Goal: Check status

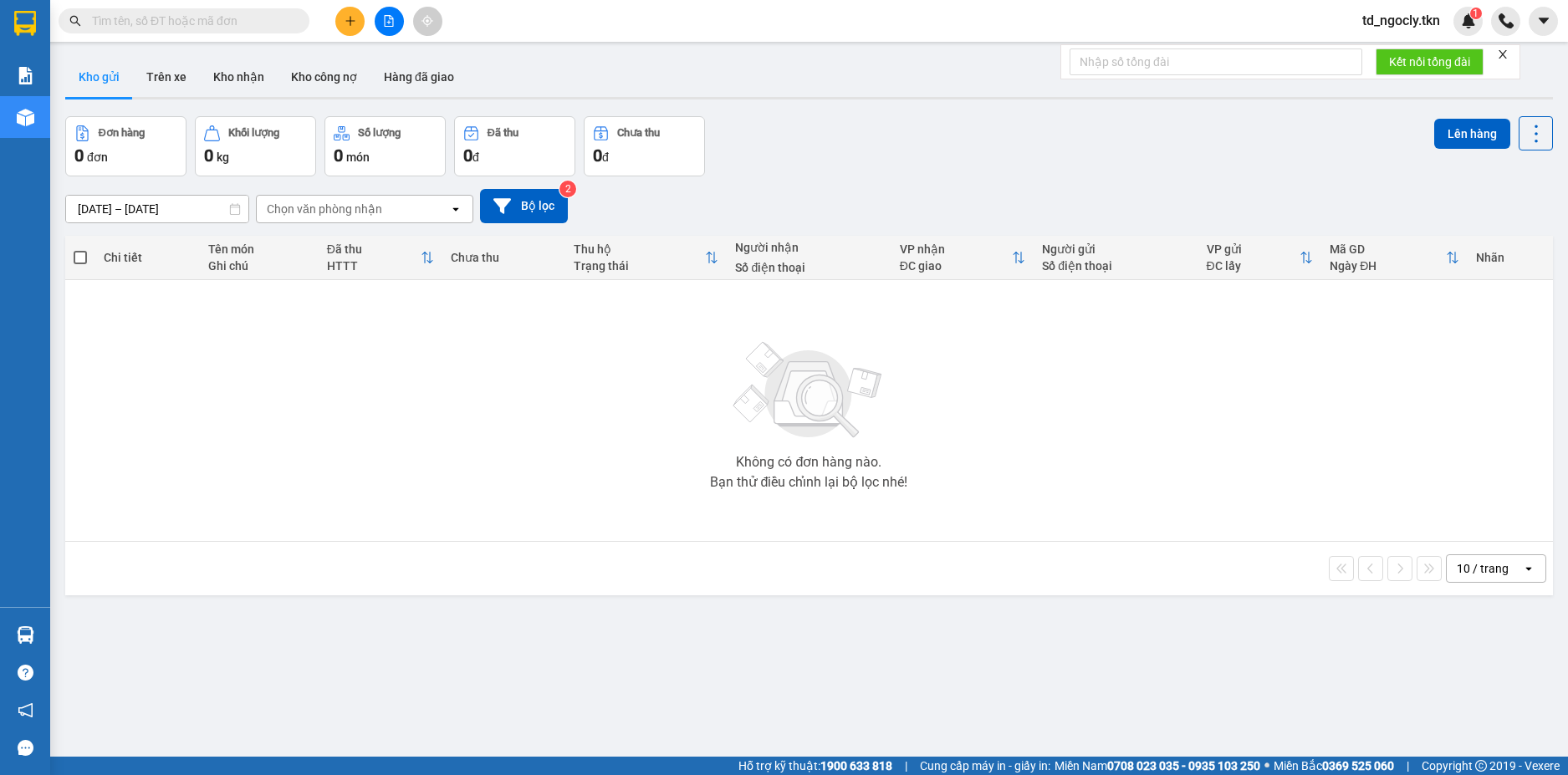
paste input "0378262295"
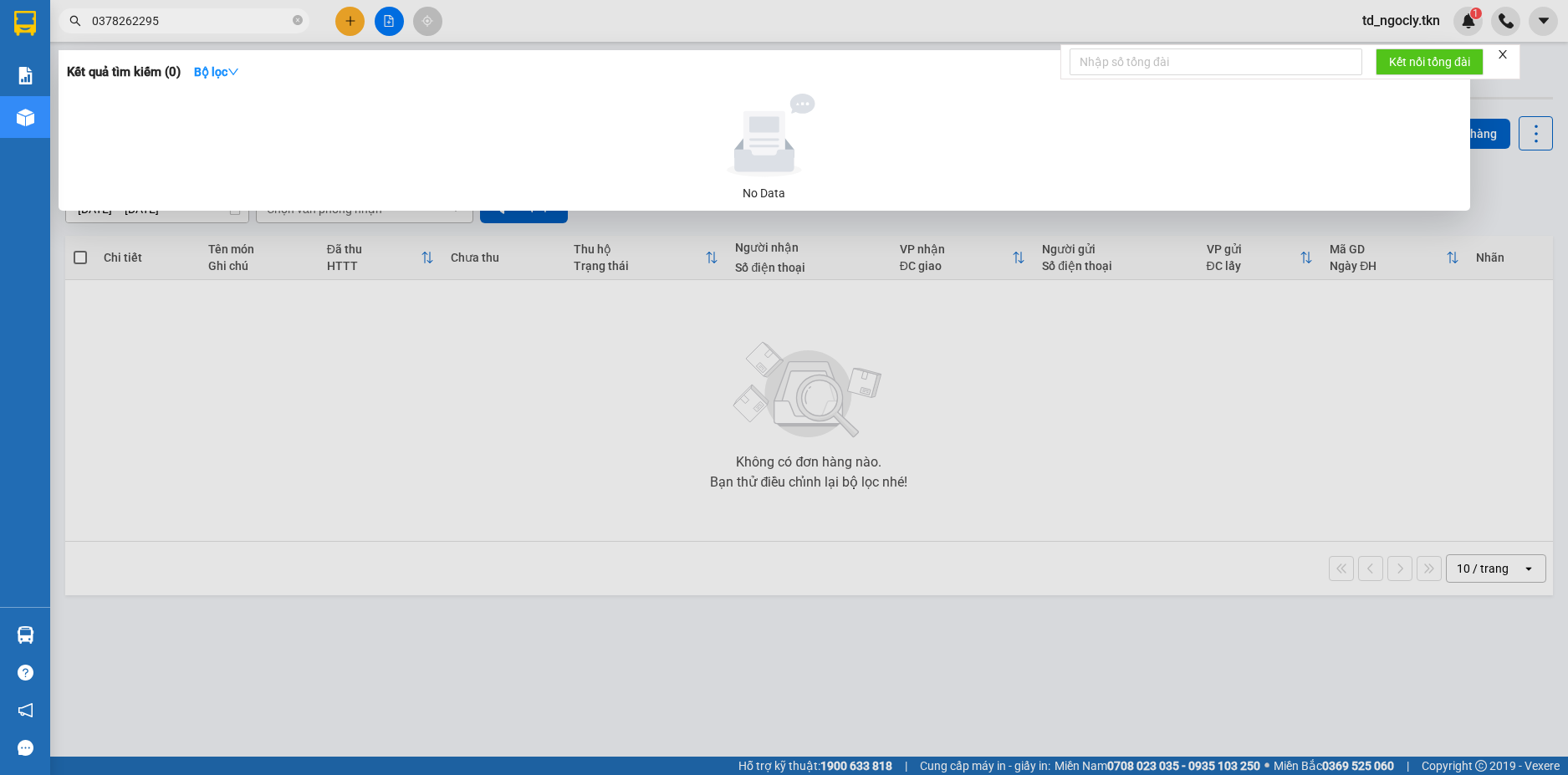
drag, startPoint x: 177, startPoint y: 17, endPoint x: 86, endPoint y: 25, distance: 91.4
click at [107, 25] on input "0378262295" at bounding box center [191, 21] width 197 height 18
type input "0378262295"
click at [187, 16] on input "0378262295" at bounding box center [191, 21] width 197 height 18
drag, startPoint x: 183, startPoint y: 18, endPoint x: -38, endPoint y: 30, distance: 221.3
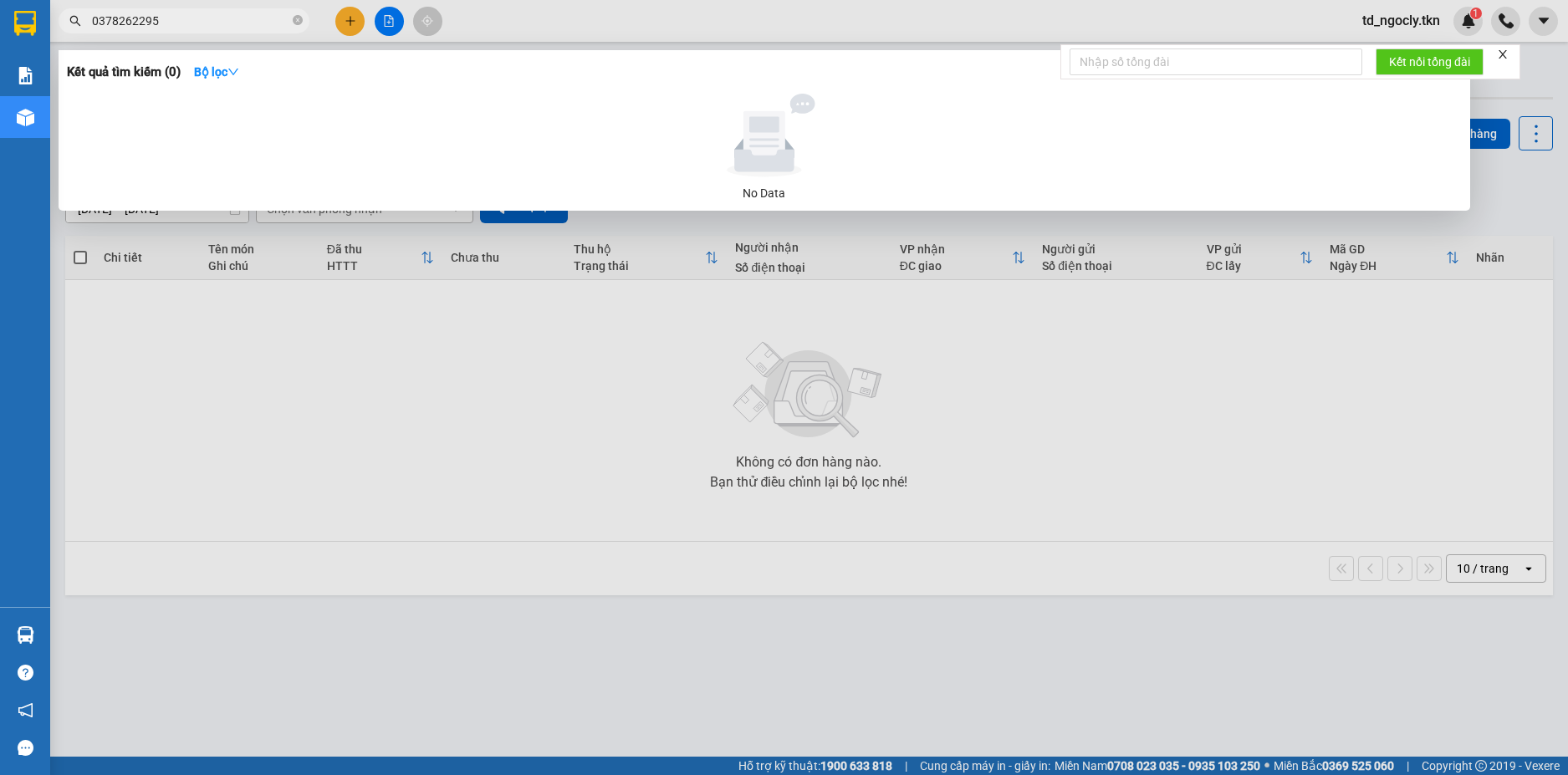
click at [0, 30] on html "Kết quả tìm kiếm ( 0 ) Bộ lọc No Data 0378262295 td_ngocly.tkn 1 Báo cáo Kho hà…" at bounding box center [784, 387] width 1568 height 775
type input "0378"
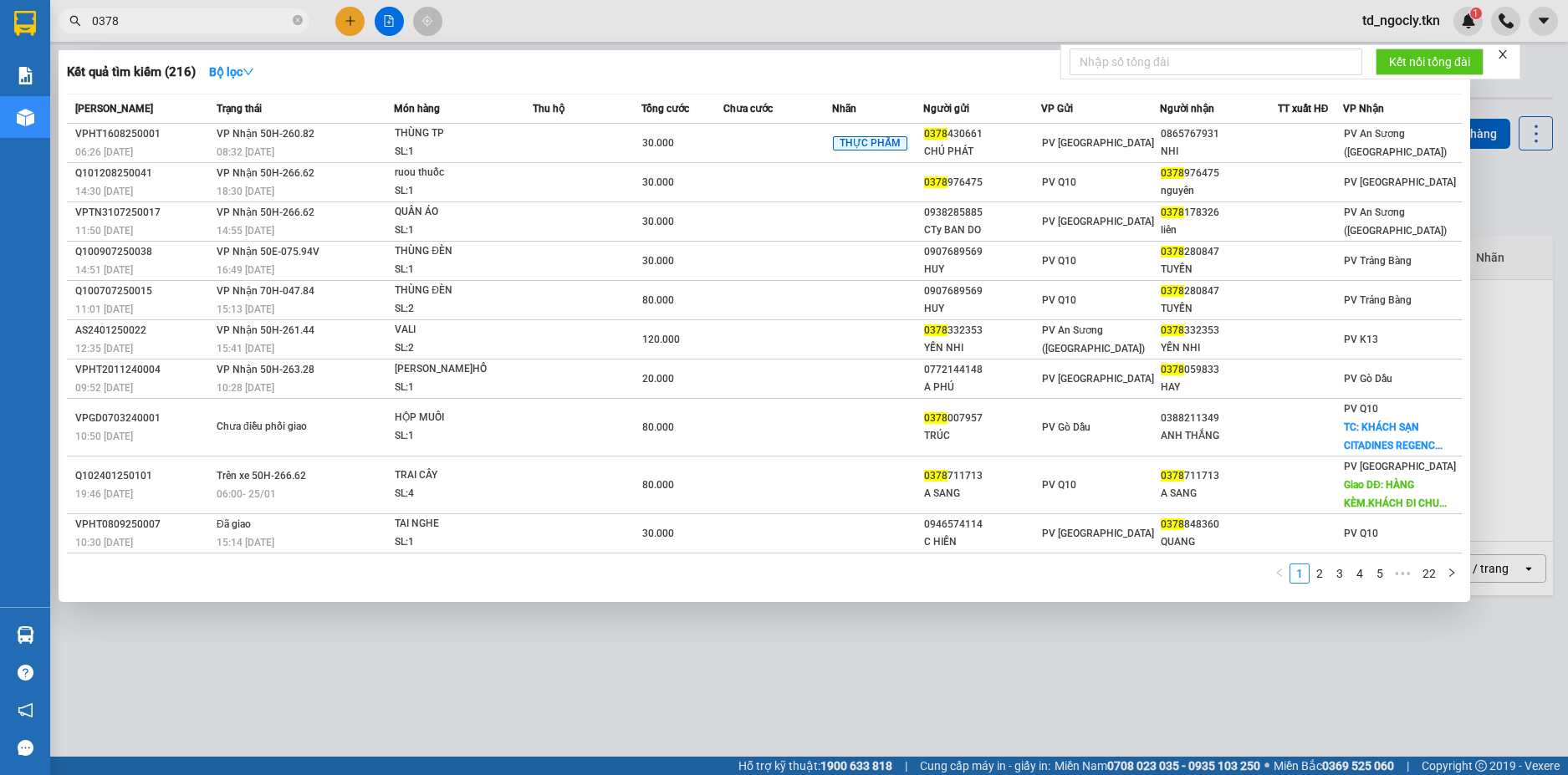
drag, startPoint x: 131, startPoint y: 16, endPoint x: 60, endPoint y: 8, distance: 71.4
click at [34, 16] on section "Kết quả tìm kiếm ( 216 ) Bộ lọc Mã ĐH Trạng thái Món hàng Thu hộ Tổng cước Chưa…" at bounding box center [784, 387] width 1568 height 775
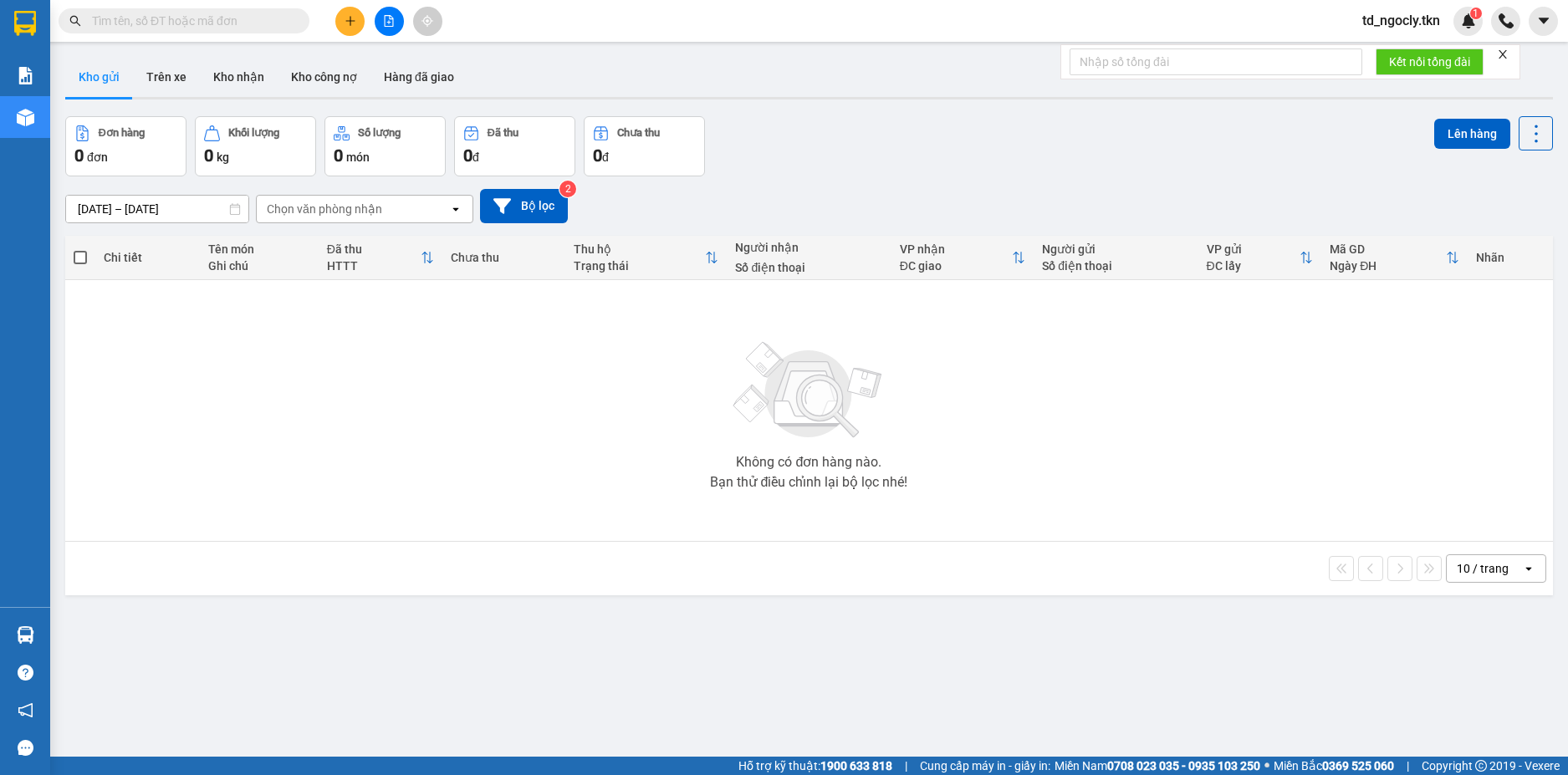
paste input "0378262295"
type input "0378262295"
